Goal: Task Accomplishment & Management: Complete application form

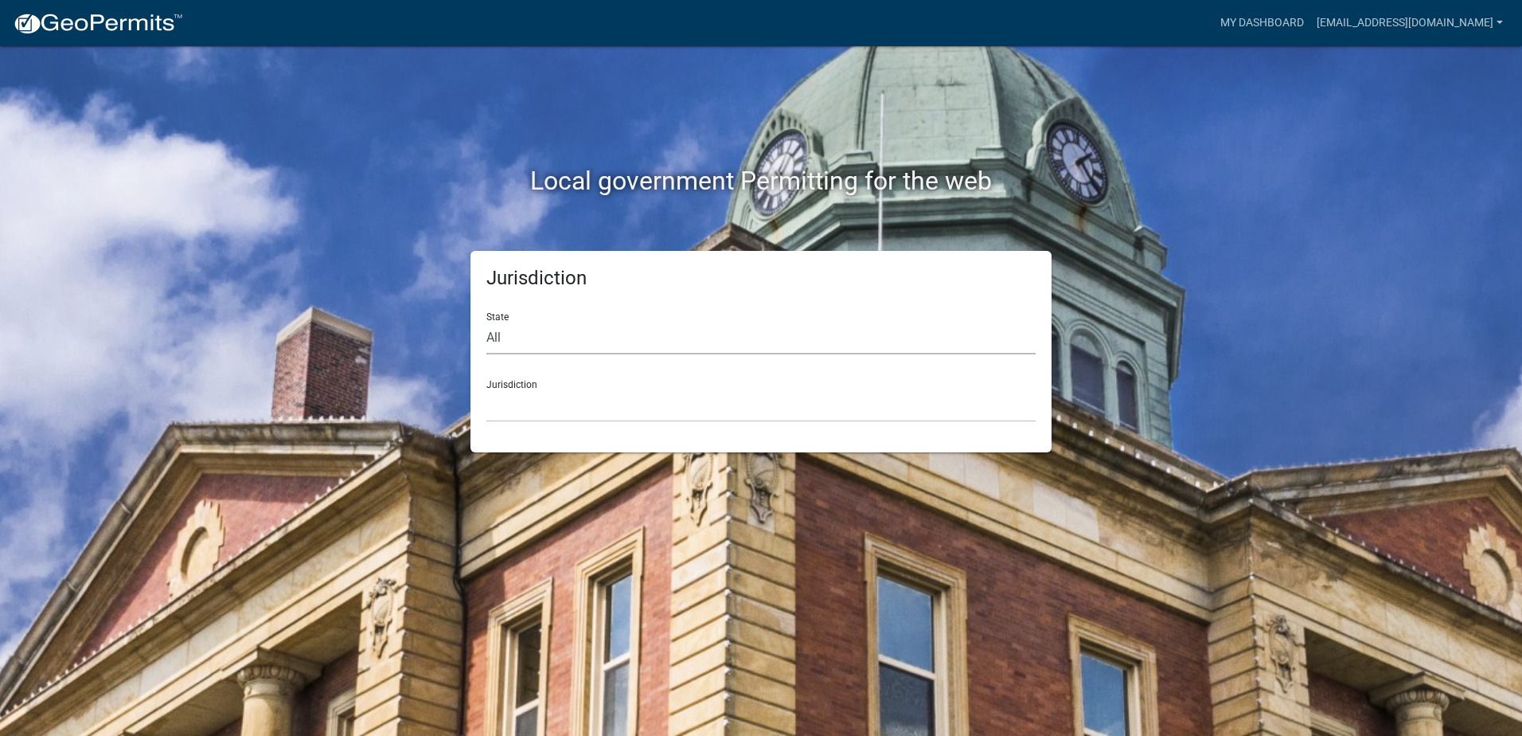
click at [558, 334] on select "All Colorado Georgia Indiana Iowa Kansas Minnesota Ohio South Carolina Wisconsin" at bounding box center [760, 338] width 549 height 33
select select "Georgia"
click at [486, 322] on select "All Colorado Georgia Indiana Iowa Kansas Minnesota Ohio South Carolina Wisconsin" at bounding box center [760, 338] width 549 height 33
click at [565, 401] on select "Carroll County, Georgia Cook County, Georgia Crawford County, Georgia Gilmer Co…" at bounding box center [760, 405] width 549 height 33
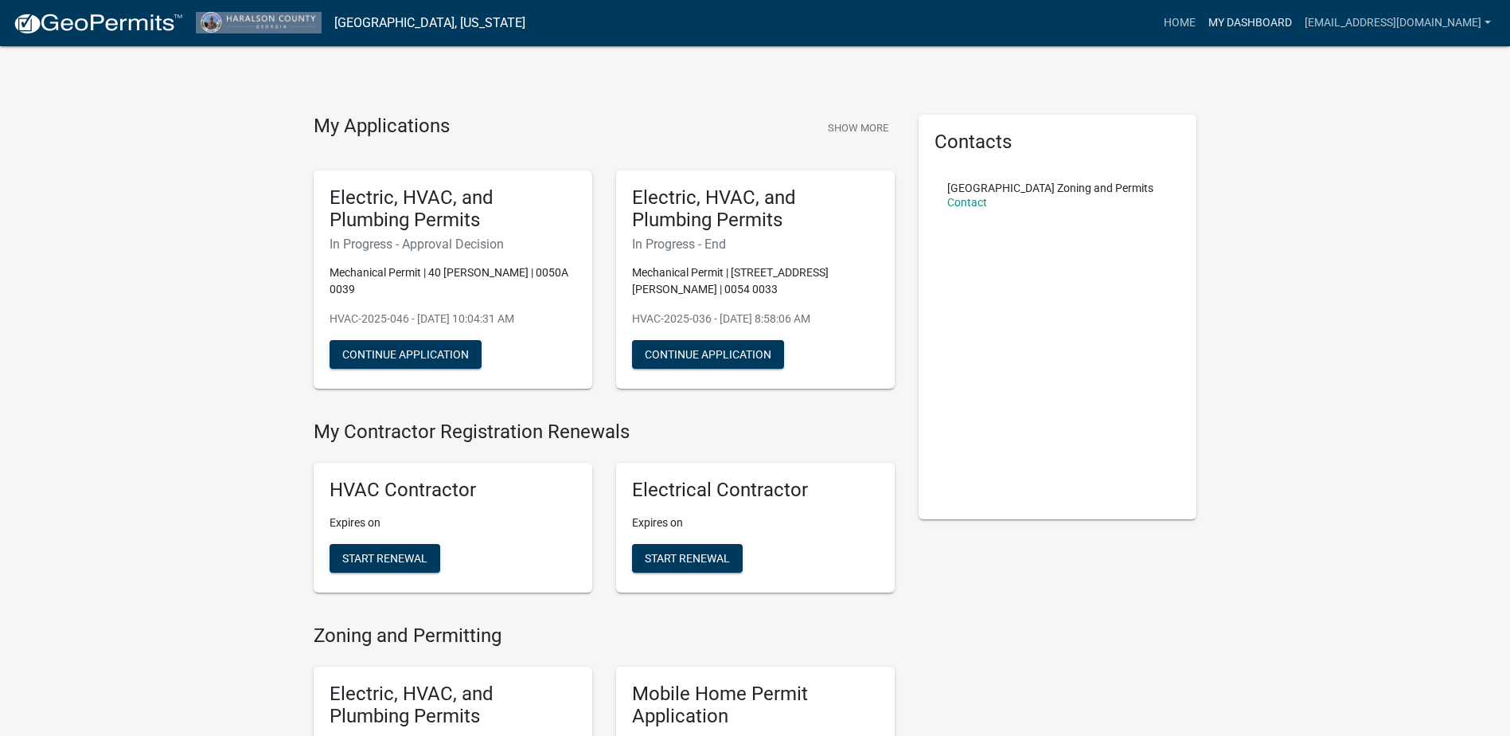
click at [1244, 27] on link "My Dashboard" at bounding box center [1250, 23] width 96 height 30
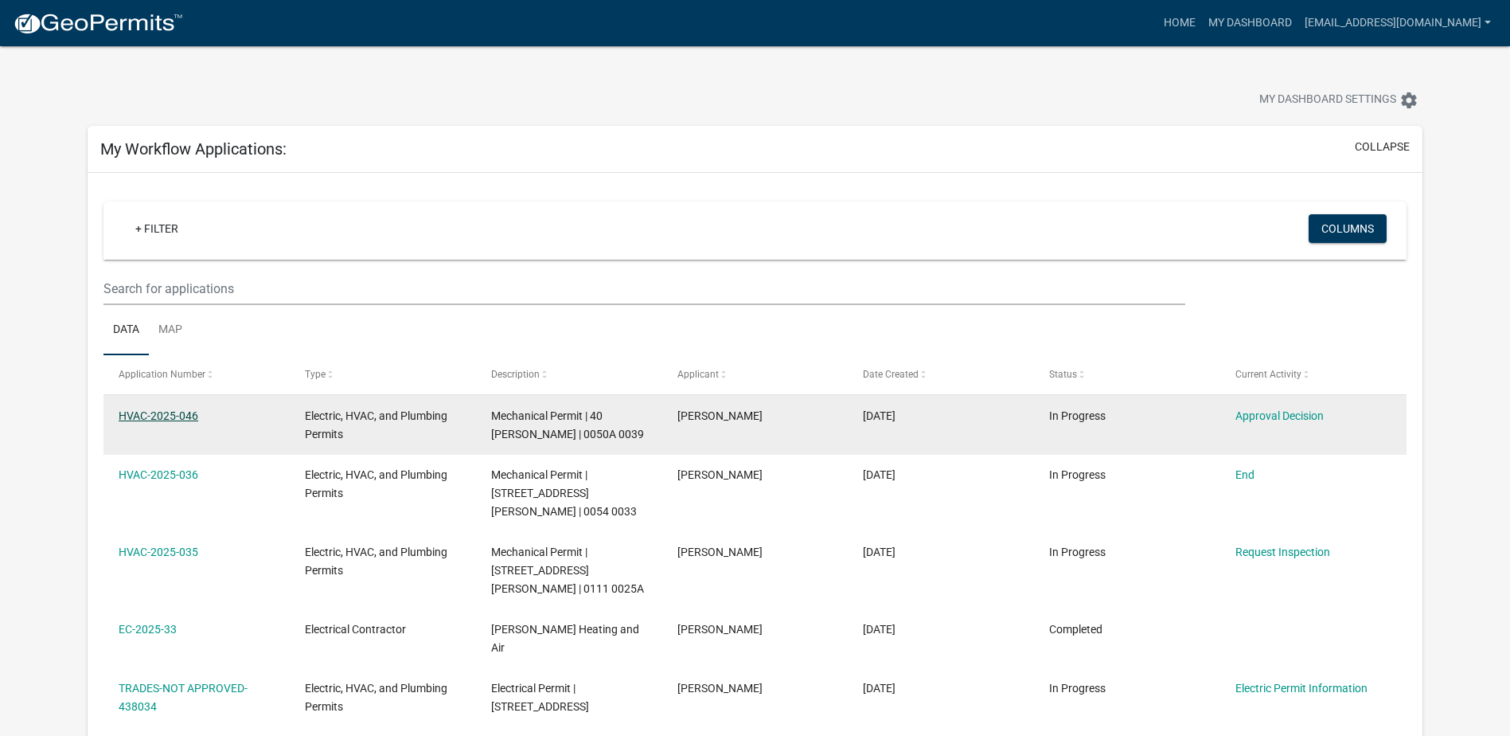
click at [185, 414] on link "HVAC-2025-046" at bounding box center [159, 415] width 80 height 13
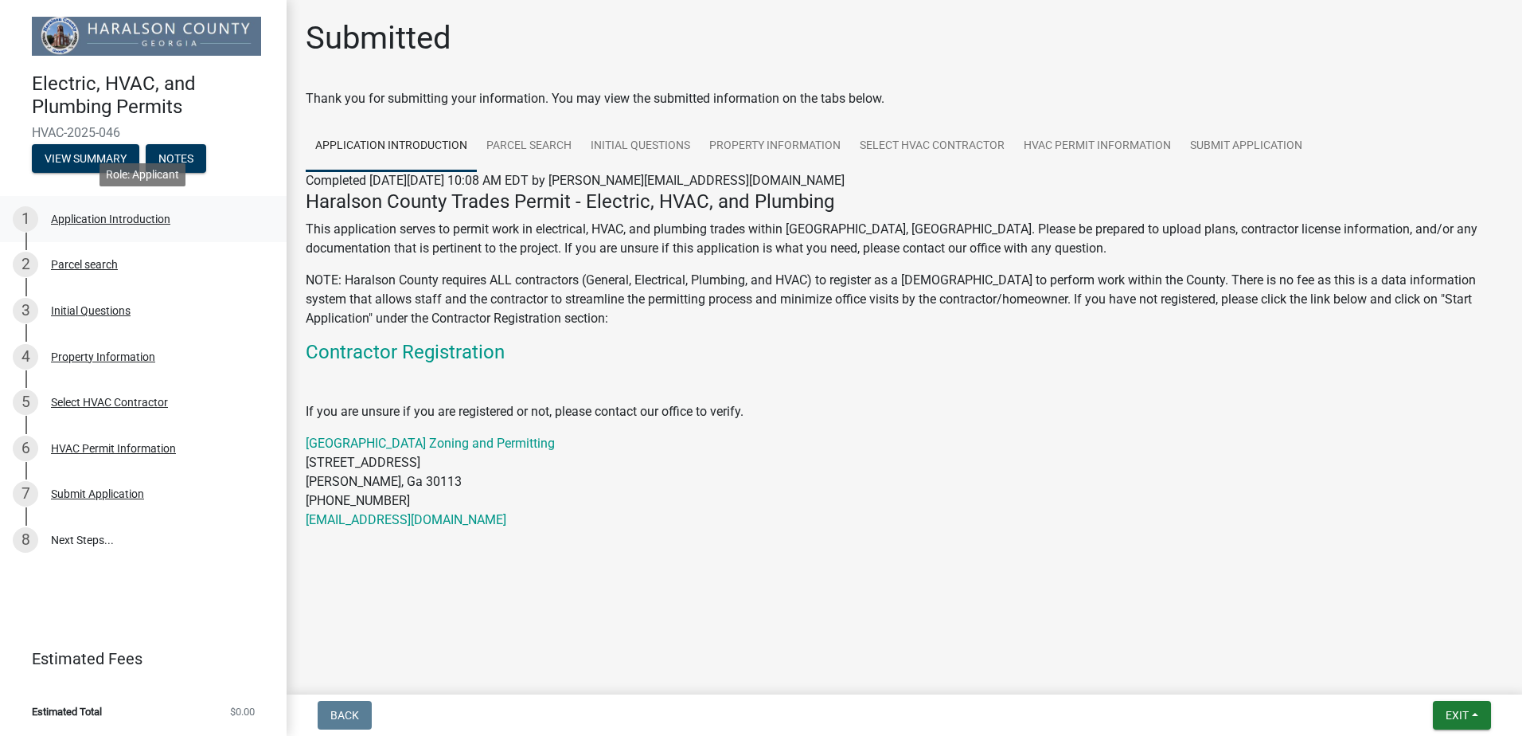
click at [135, 217] on div "Application Introduction" at bounding box center [110, 218] width 119 height 11
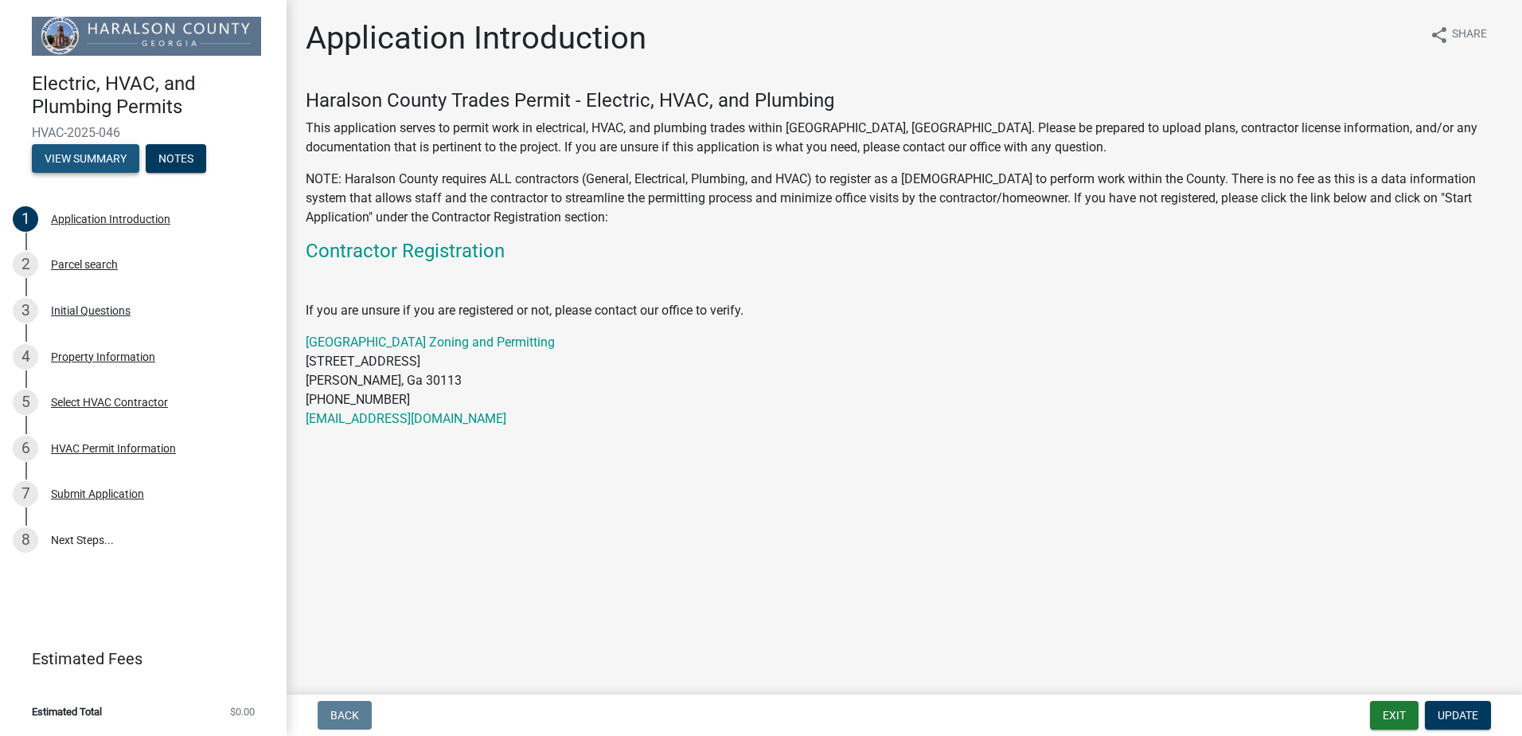
click at [103, 158] on button "View Summary" at bounding box center [85, 158] width 107 height 29
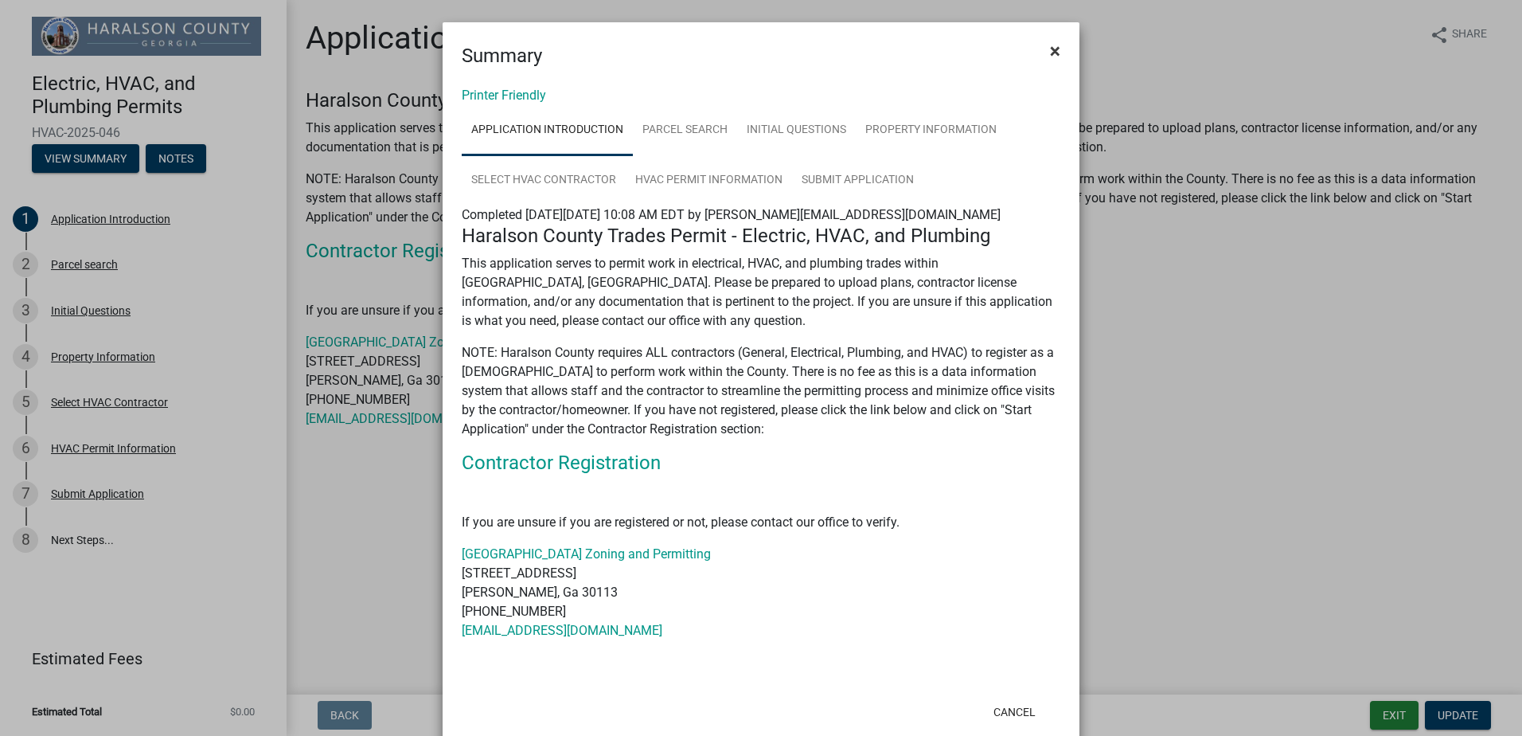
click at [1050, 51] on span "×" at bounding box center [1055, 51] width 10 height 22
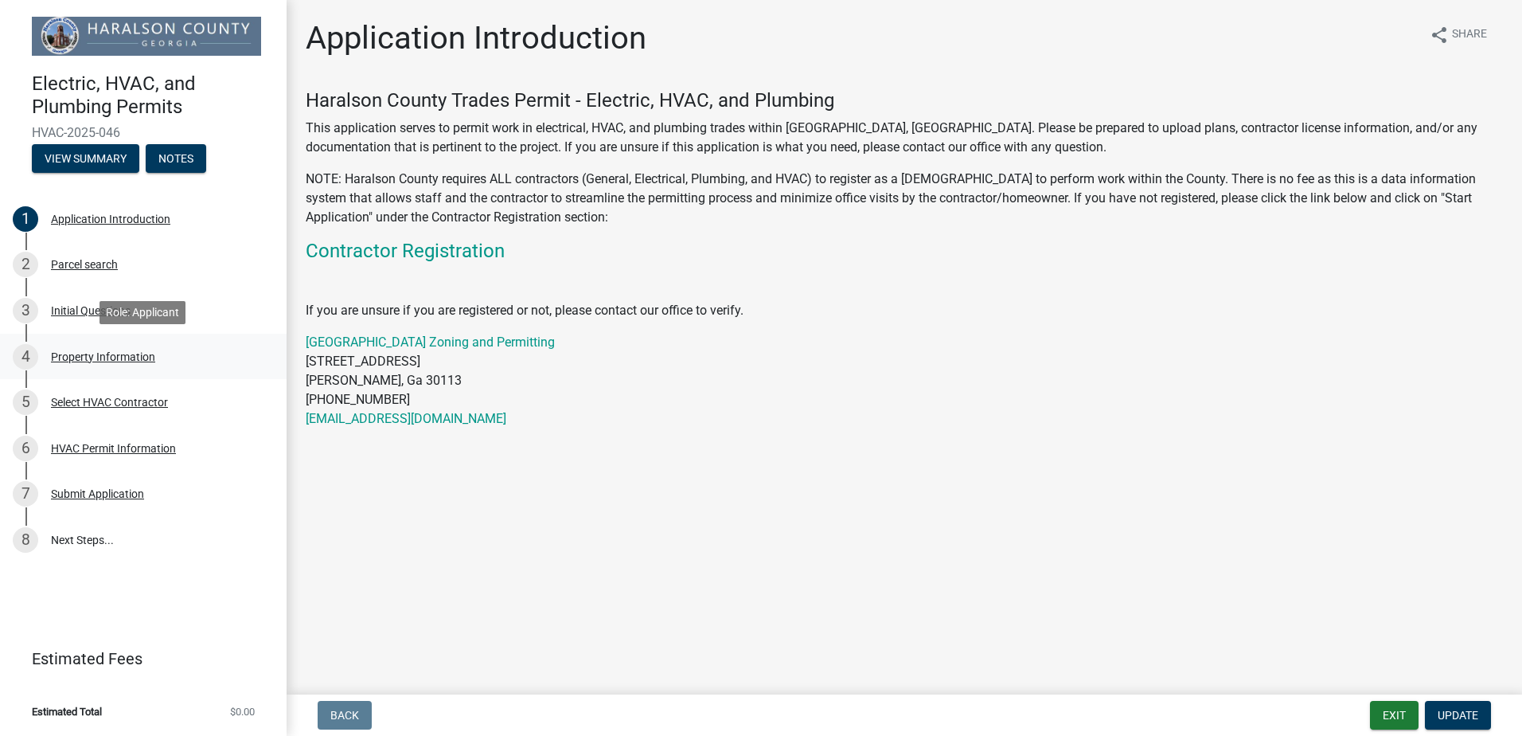
click at [69, 353] on div "Property Information" at bounding box center [103, 356] width 104 height 11
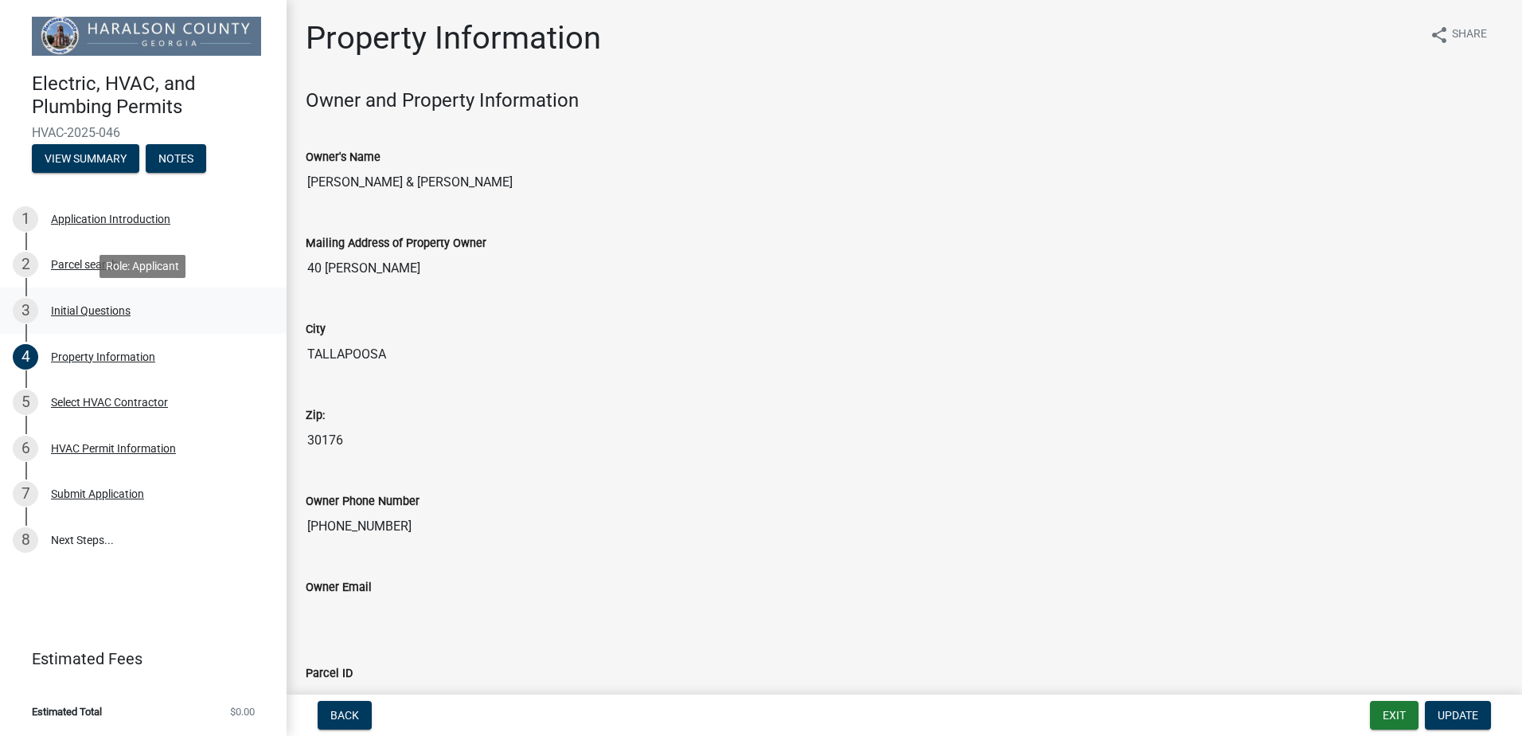
click at [82, 310] on div "Initial Questions" at bounding box center [91, 310] width 80 height 11
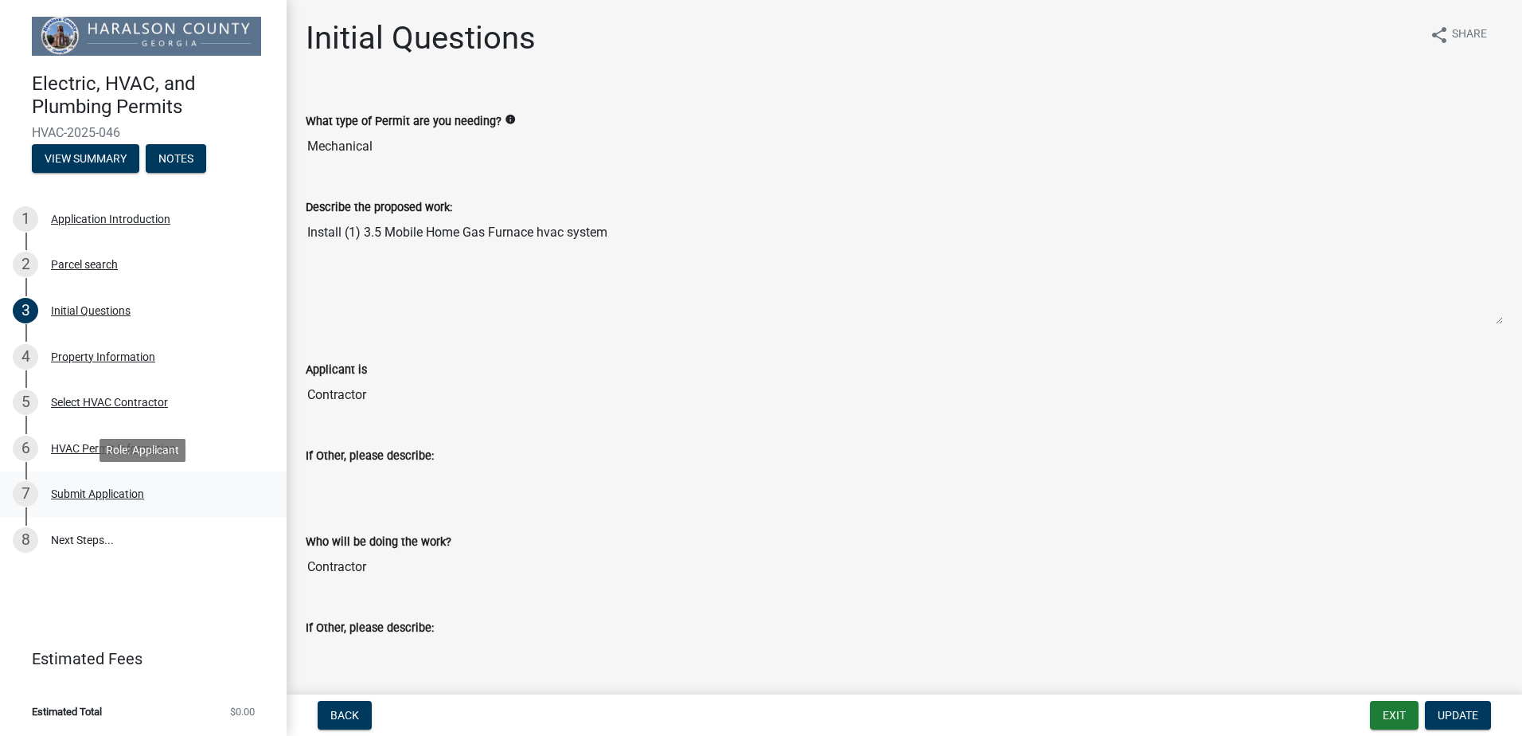
click at [85, 490] on div "Submit Application" at bounding box center [97, 493] width 93 height 11
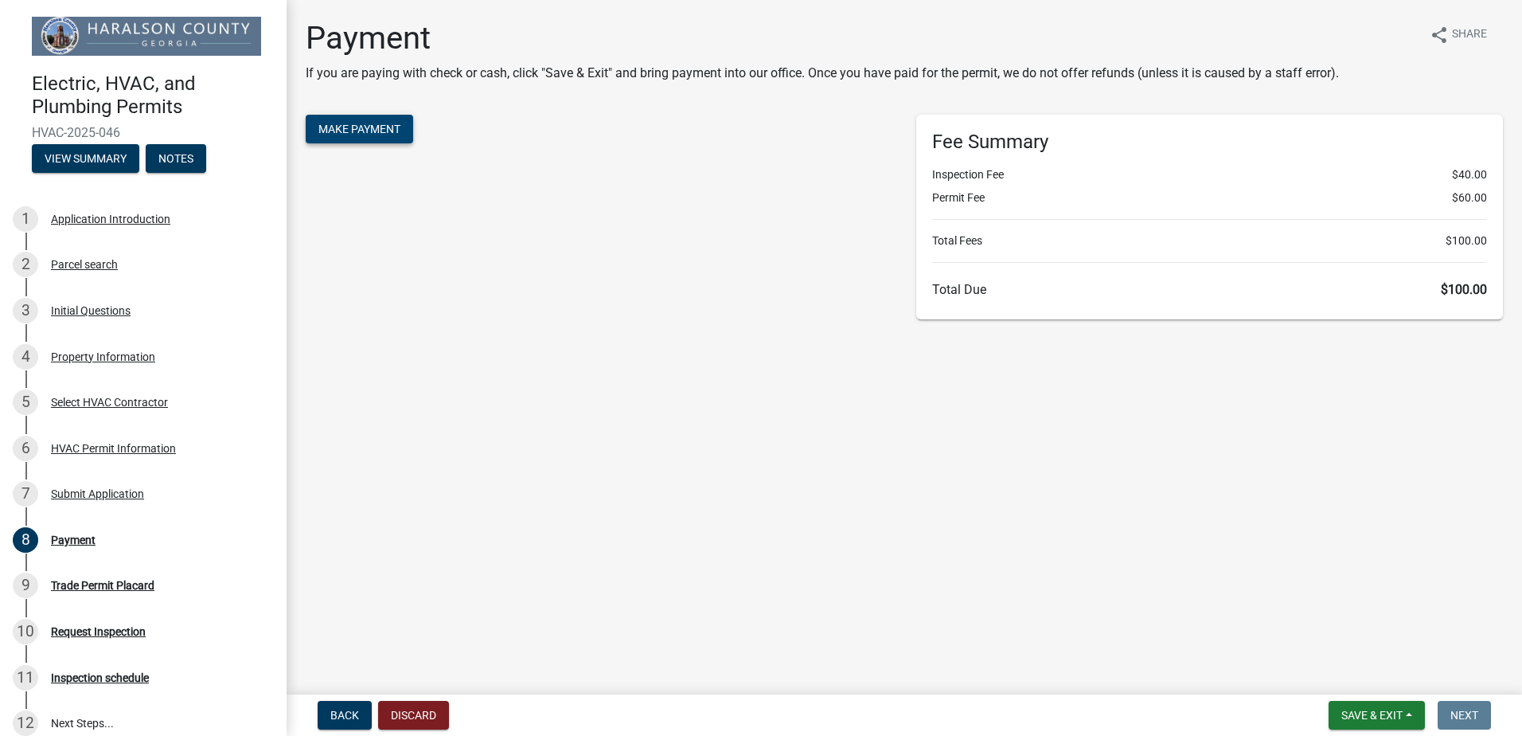
click at [384, 132] on span "Make Payment" at bounding box center [359, 129] width 82 height 13
